Goal: Transaction & Acquisition: Book appointment/travel/reservation

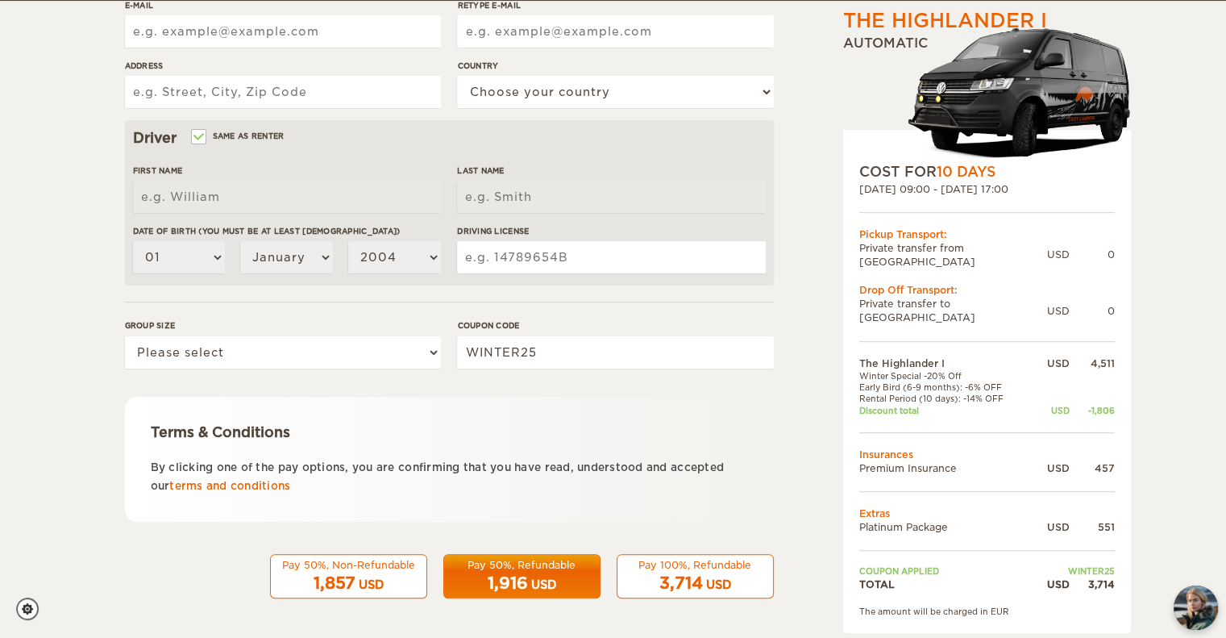
scroll to position [410, 0]
click at [377, 285] on form "Renter First Name Last Name Date of birth (You must be at least [DEMOGRAPHIC_DA…" at bounding box center [449, 173] width 649 height 849
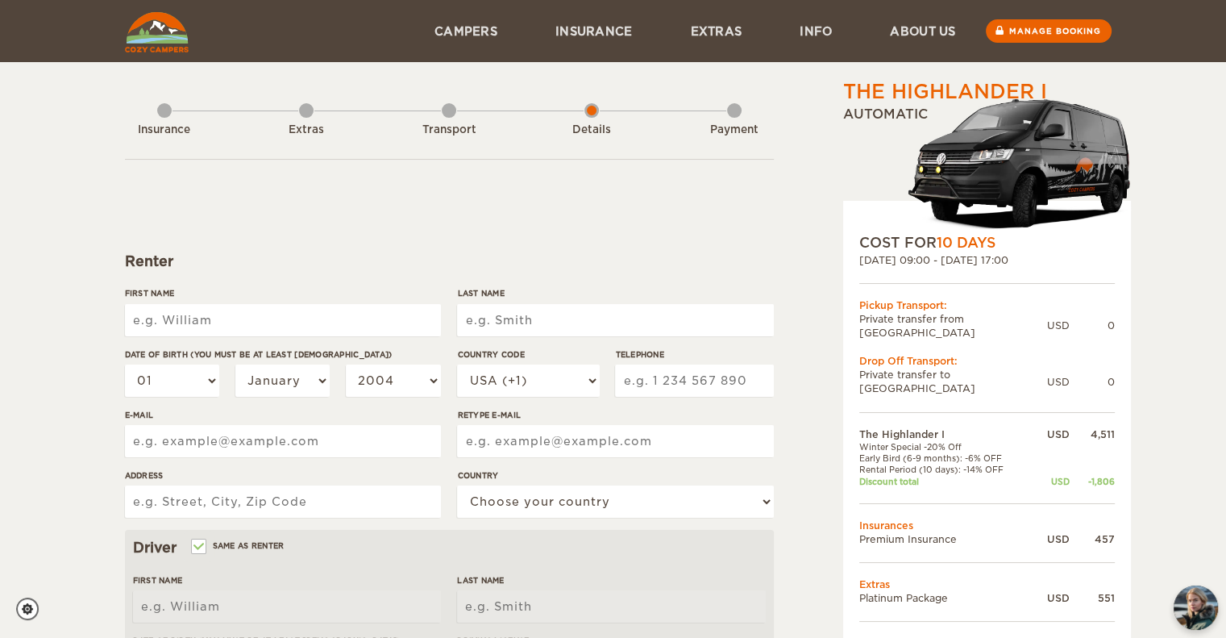
scroll to position [0, 0]
click at [309, 107] on div "Extras" at bounding box center [306, 126] width 15 height 64
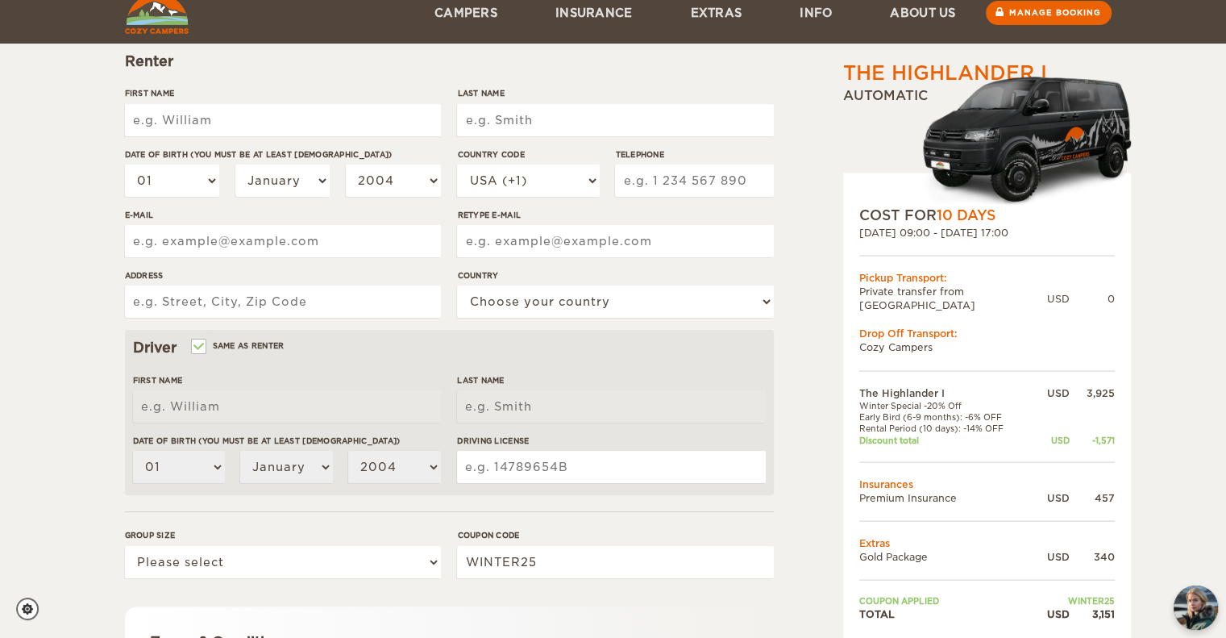
scroll to position [199, 0]
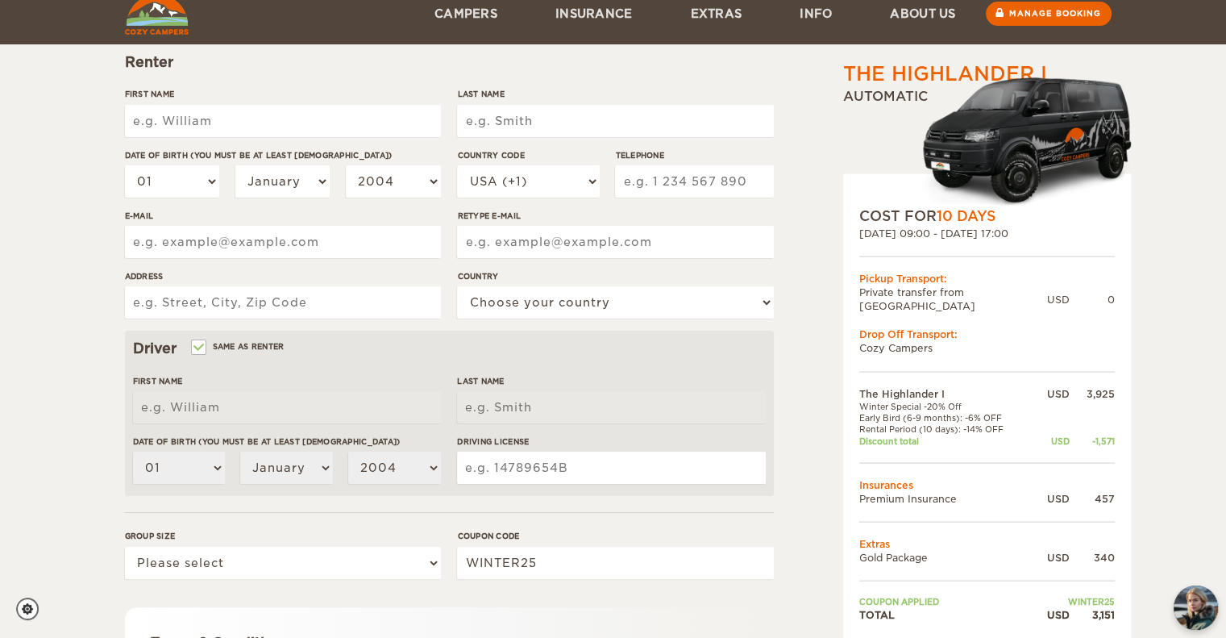
click at [894, 446] on td at bounding box center [987, 461] width 256 height 31
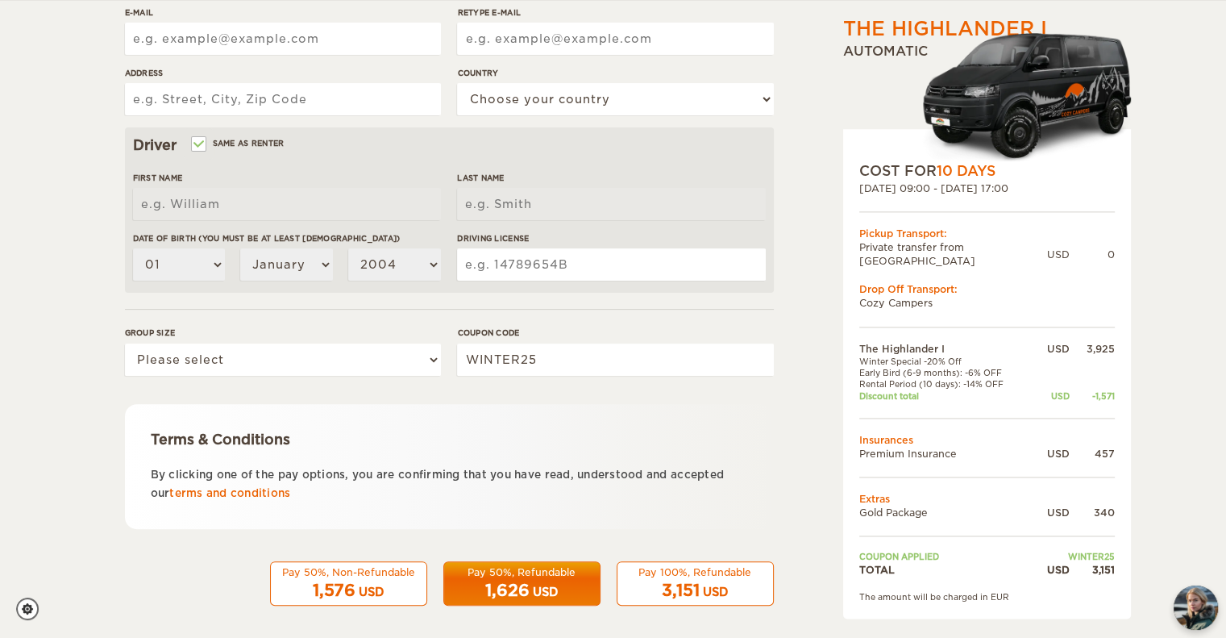
scroll to position [410, 0]
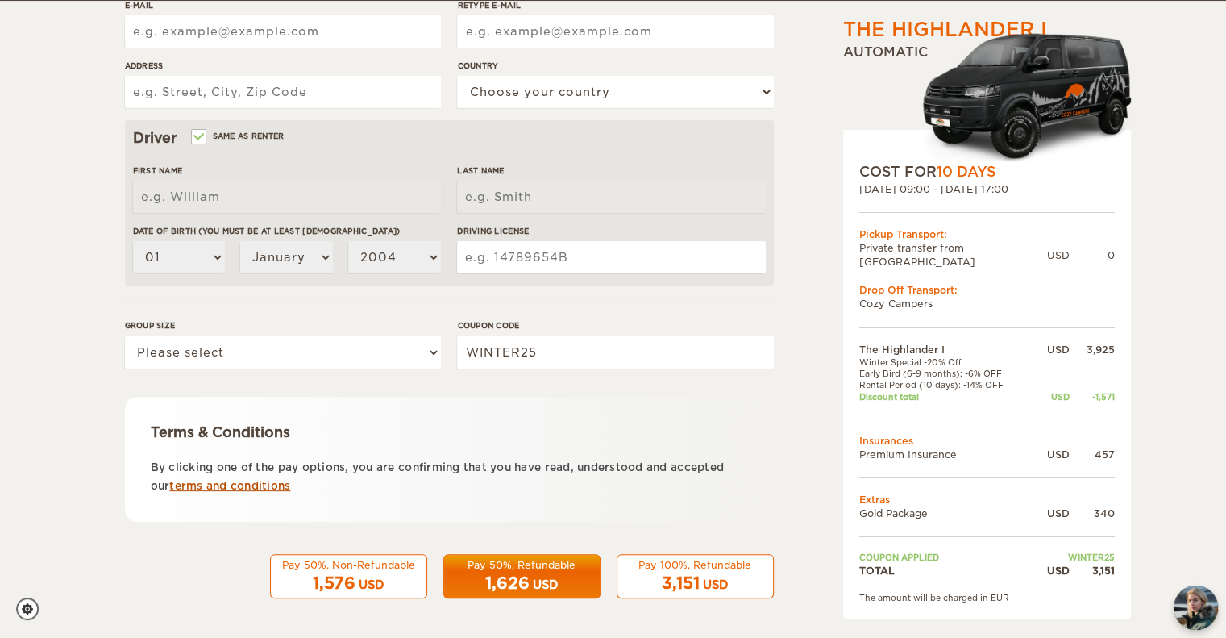
click at [273, 481] on link "terms and conditions" at bounding box center [229, 486] width 121 height 12
